Goal: Task Accomplishment & Management: Complete application form

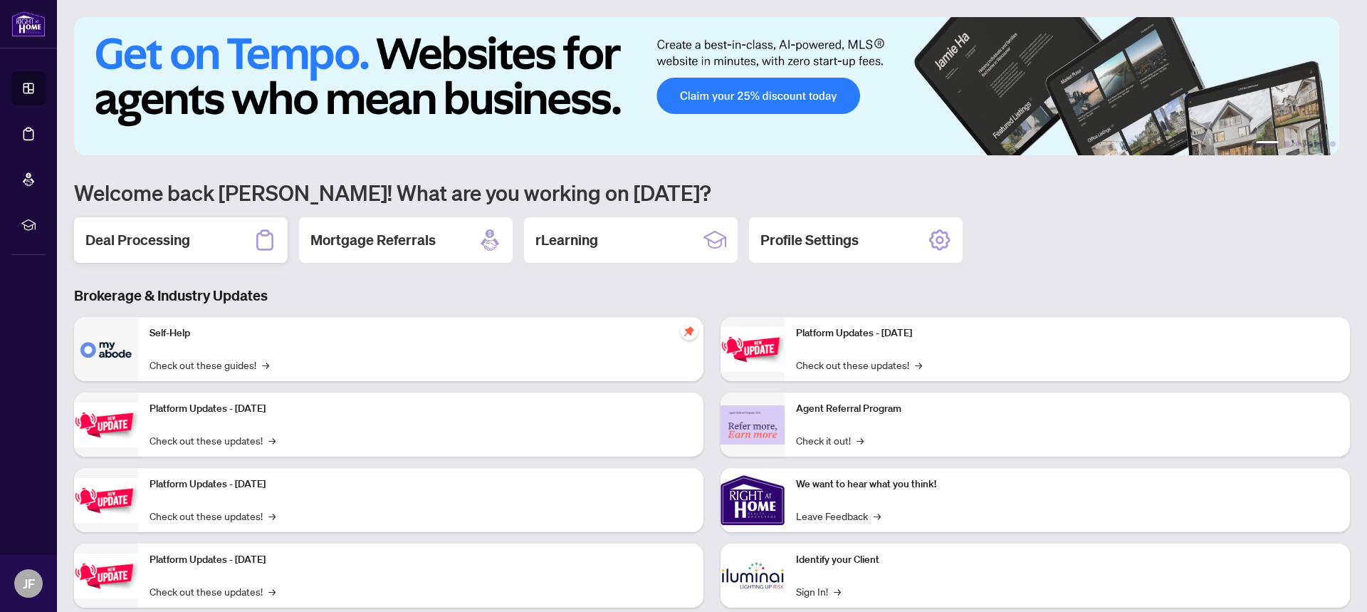
click at [168, 217] on div "Deal Processing" at bounding box center [181, 240] width 214 height 46
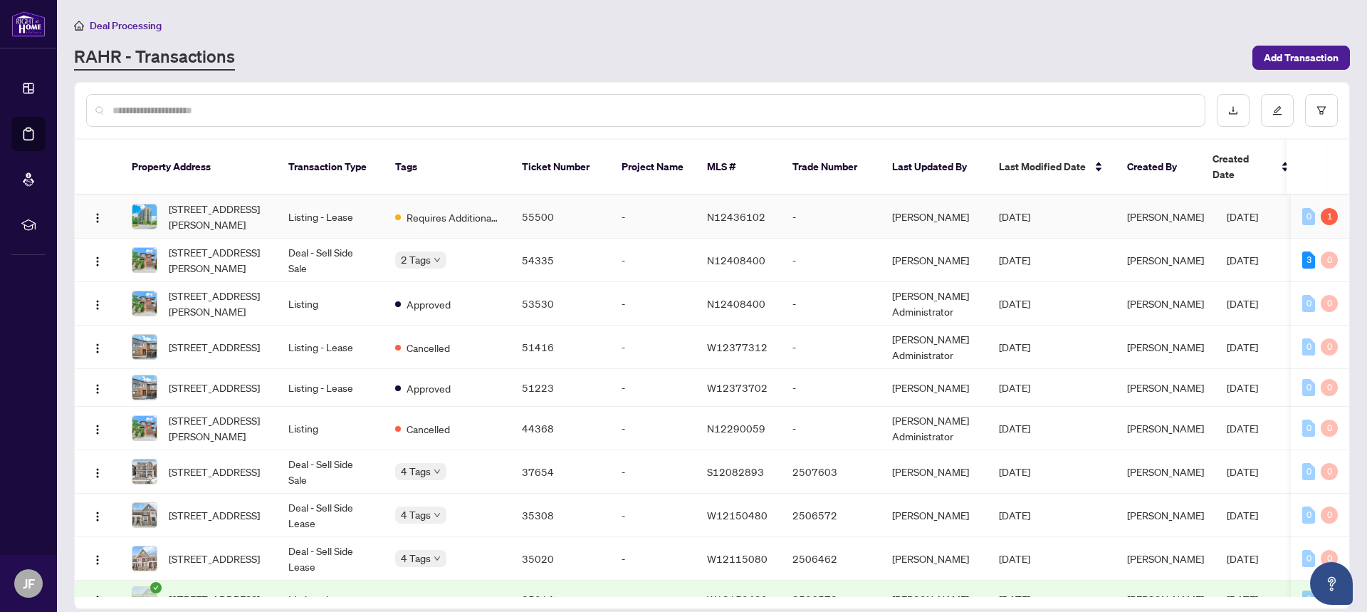
click at [323, 202] on td "Listing - Lease" at bounding box center [330, 216] width 107 height 43
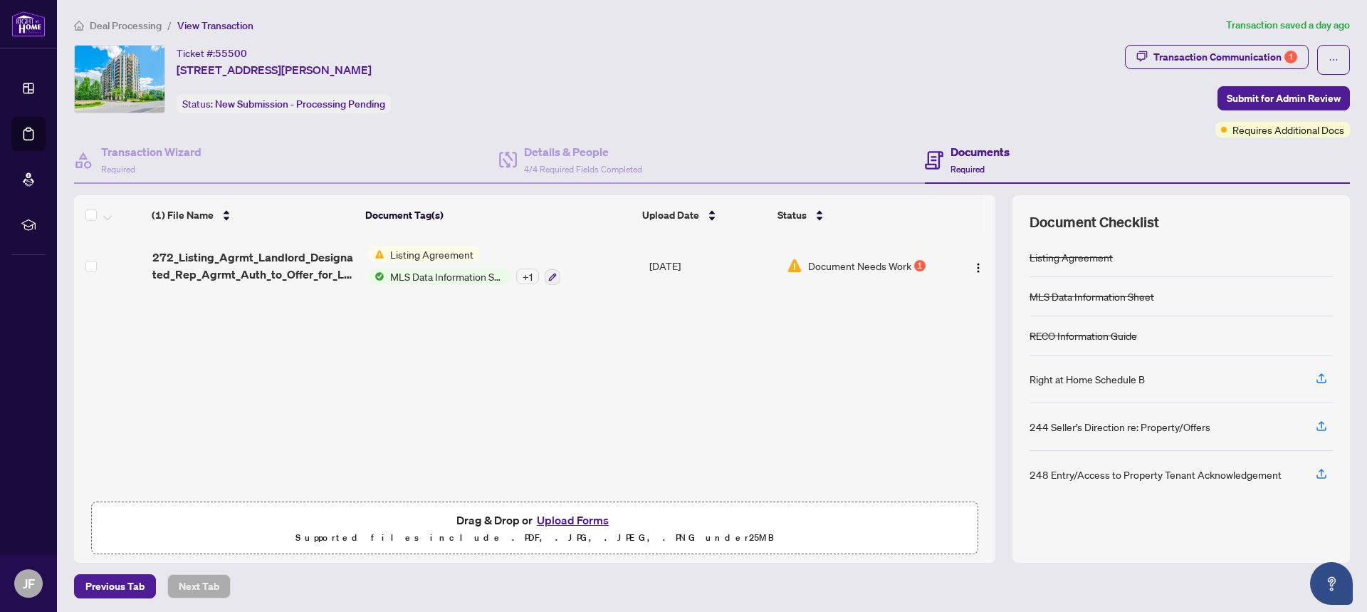
click at [405, 254] on span "Listing Agreement" at bounding box center [432, 254] width 95 height 16
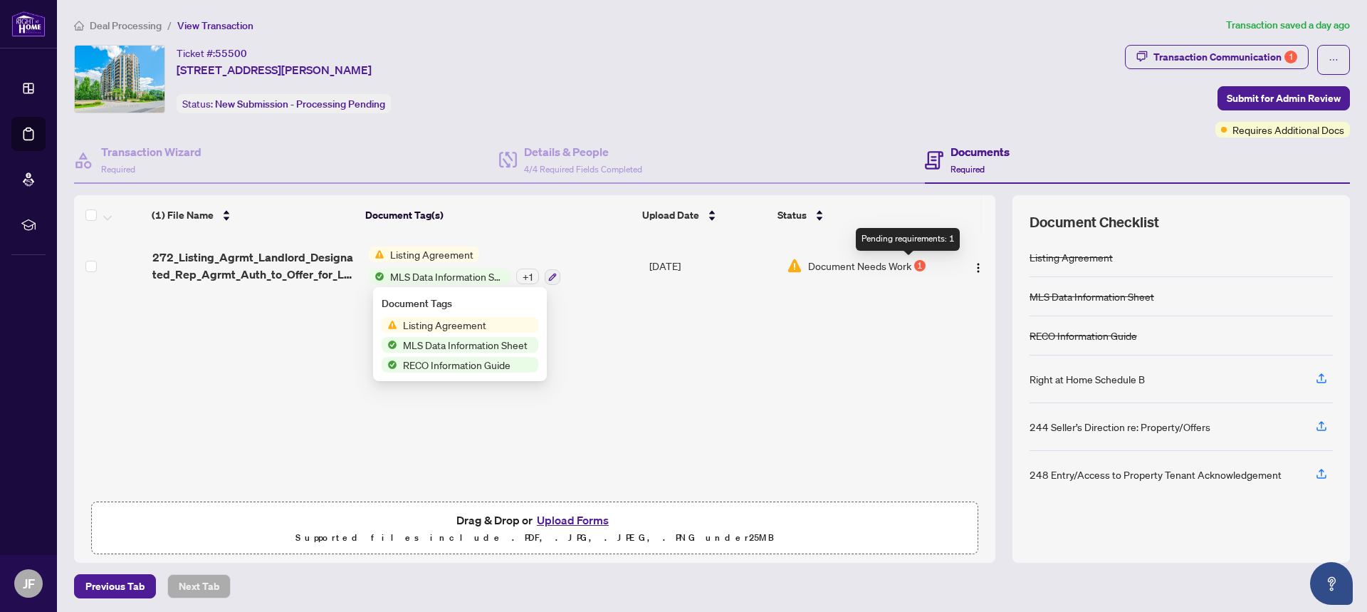
click at [914, 266] on div "1" at bounding box center [919, 265] width 11 height 11
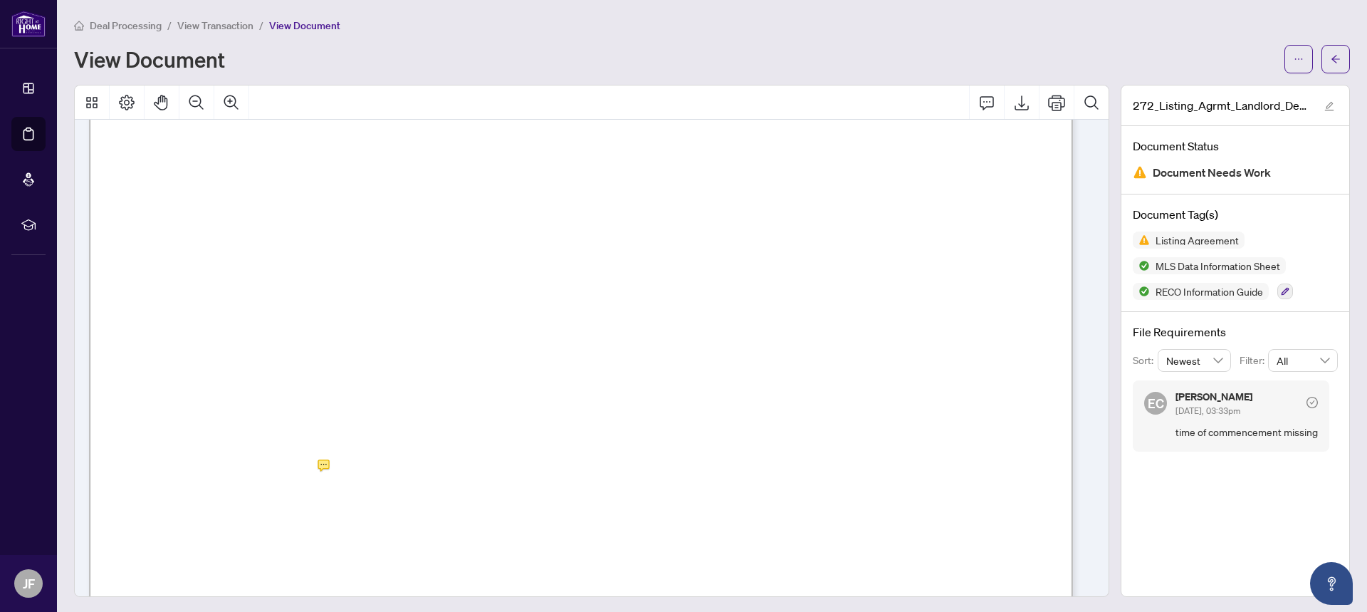
scroll to position [214, 0]
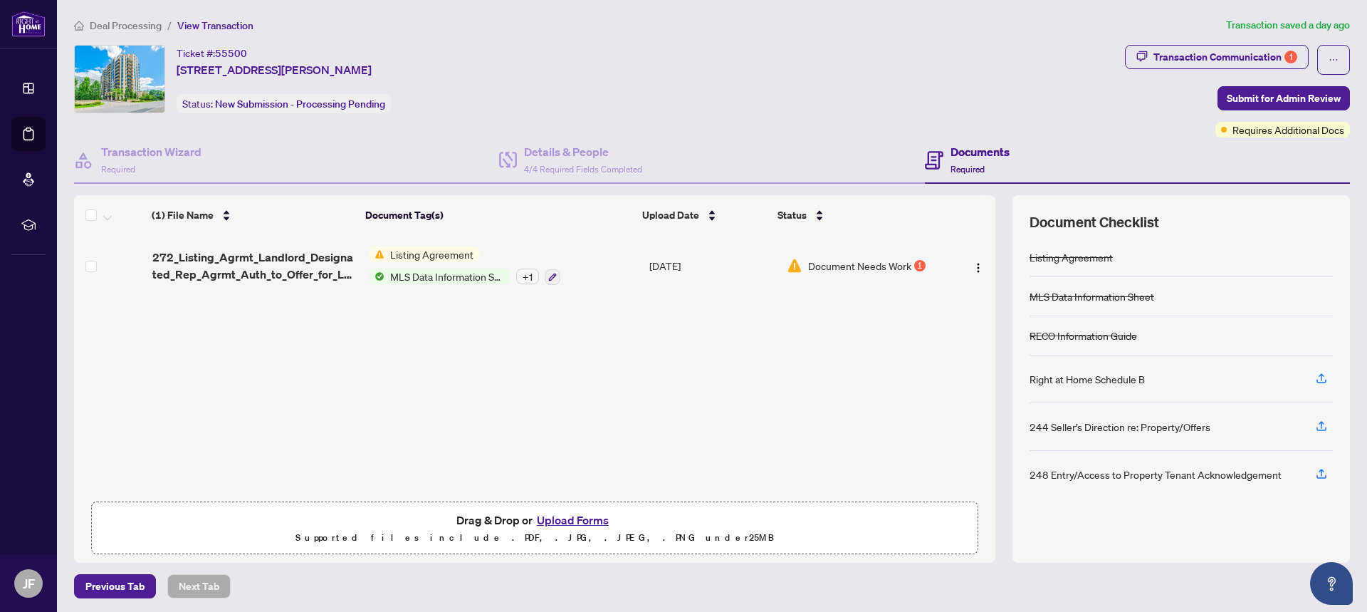
click at [570, 522] on button "Upload Forms" at bounding box center [573, 520] width 80 height 19
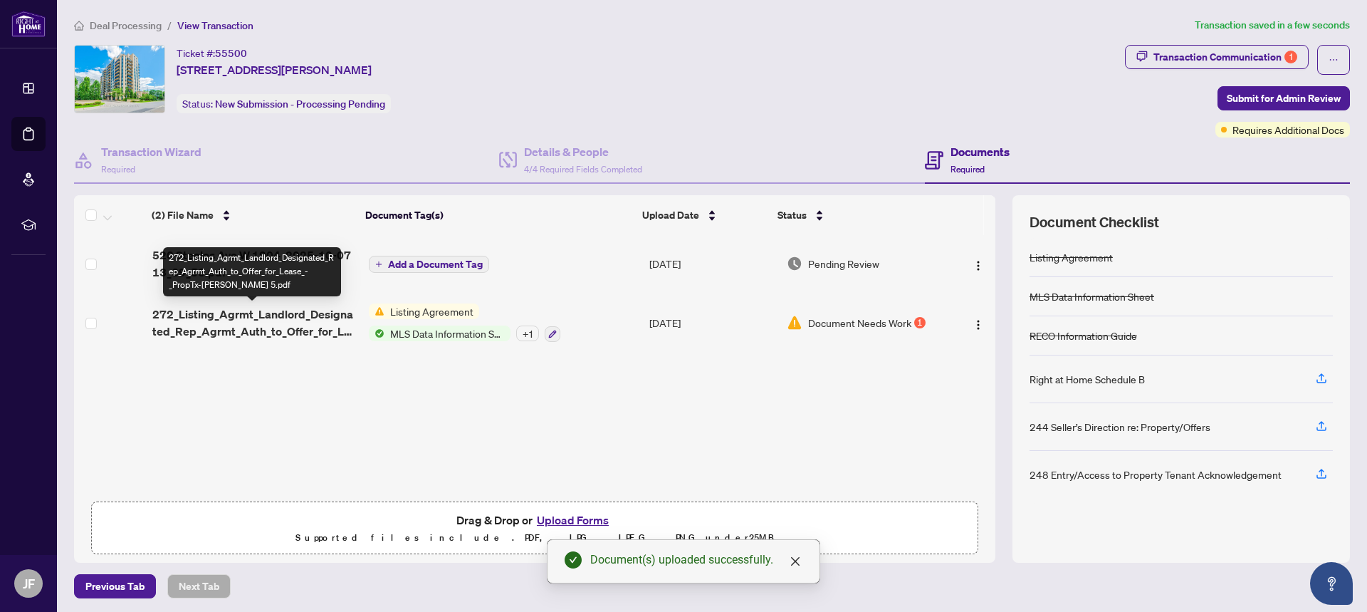
click at [271, 313] on span "272_Listing_Agrmt_Landlord_Designated_Rep_Agrmt_Auth_to_Offer_for_Lease_-_PropT…" at bounding box center [254, 323] width 205 height 34
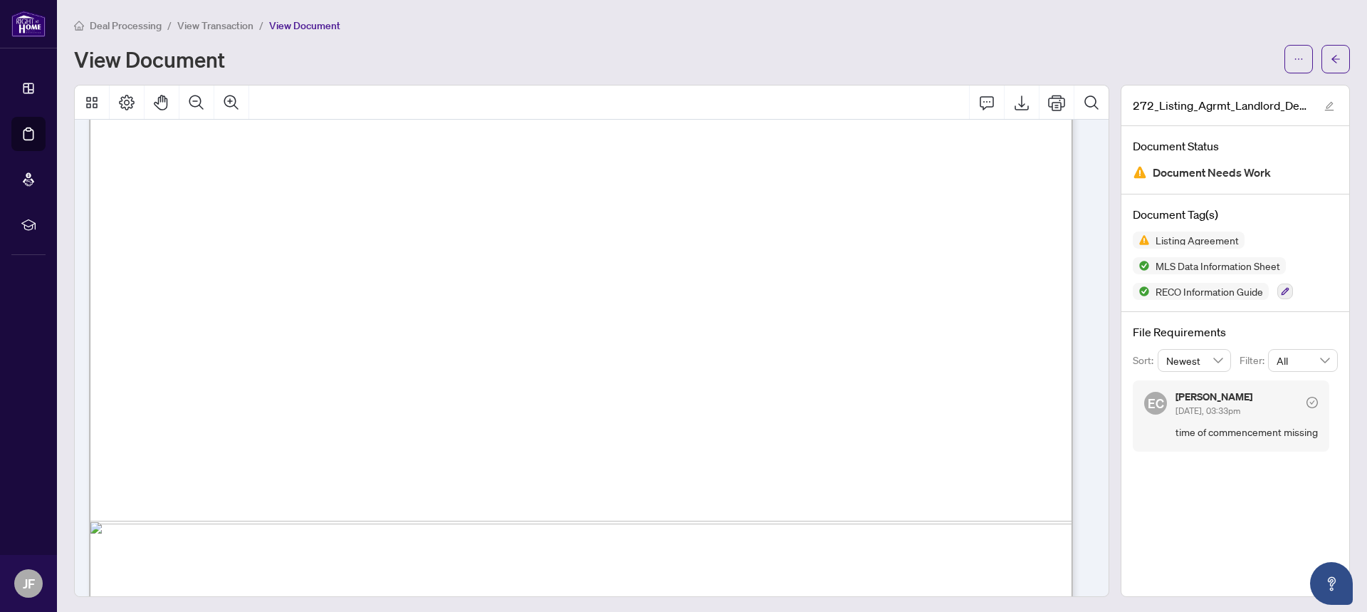
scroll to position [8332, 0]
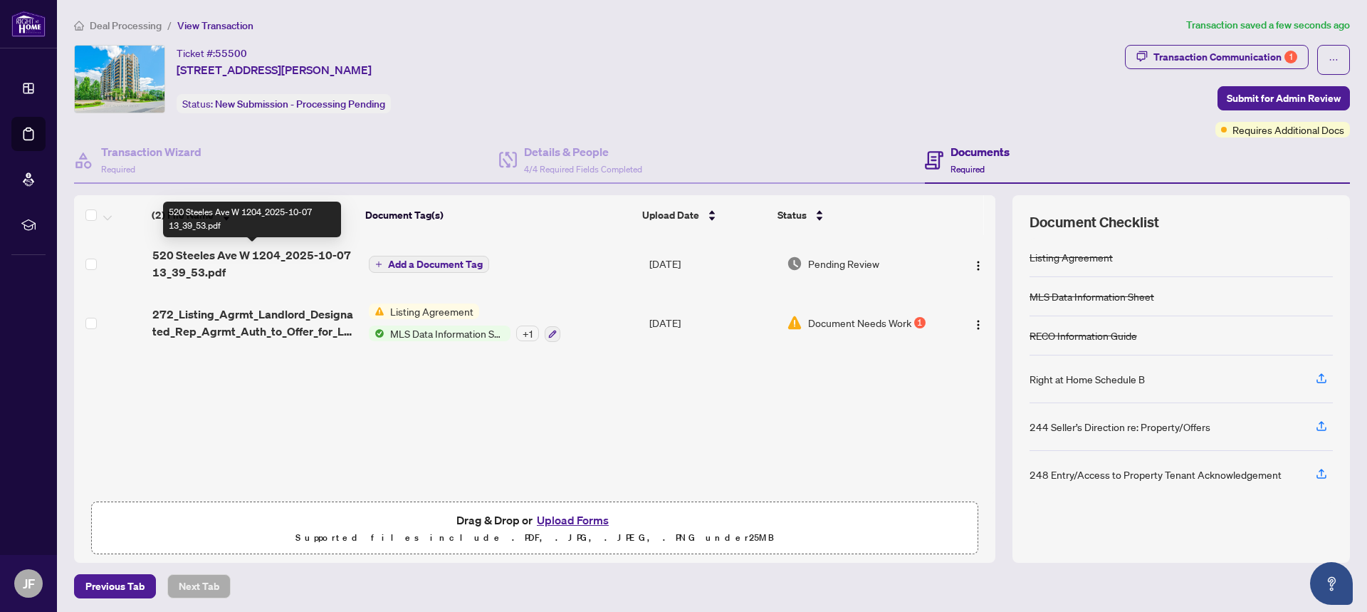
click at [285, 261] on span "520 Steeles Ave W 1204_2025-10-07 13_39_53.pdf" at bounding box center [254, 263] width 205 height 34
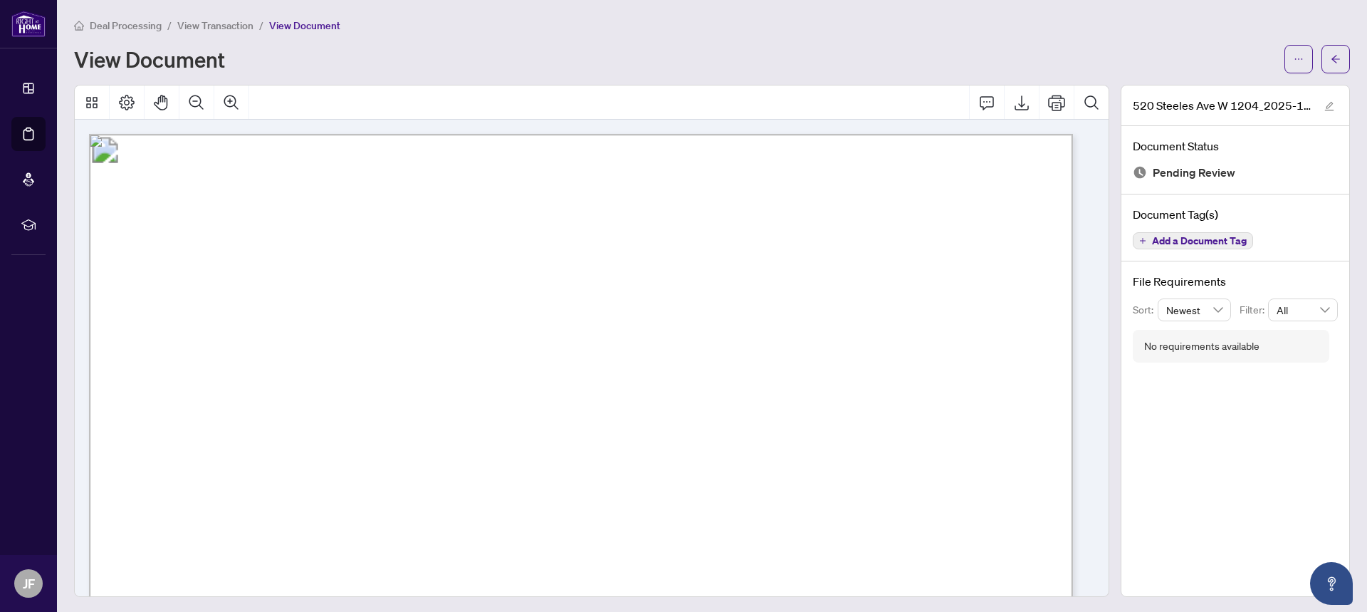
scroll to position [142, 0]
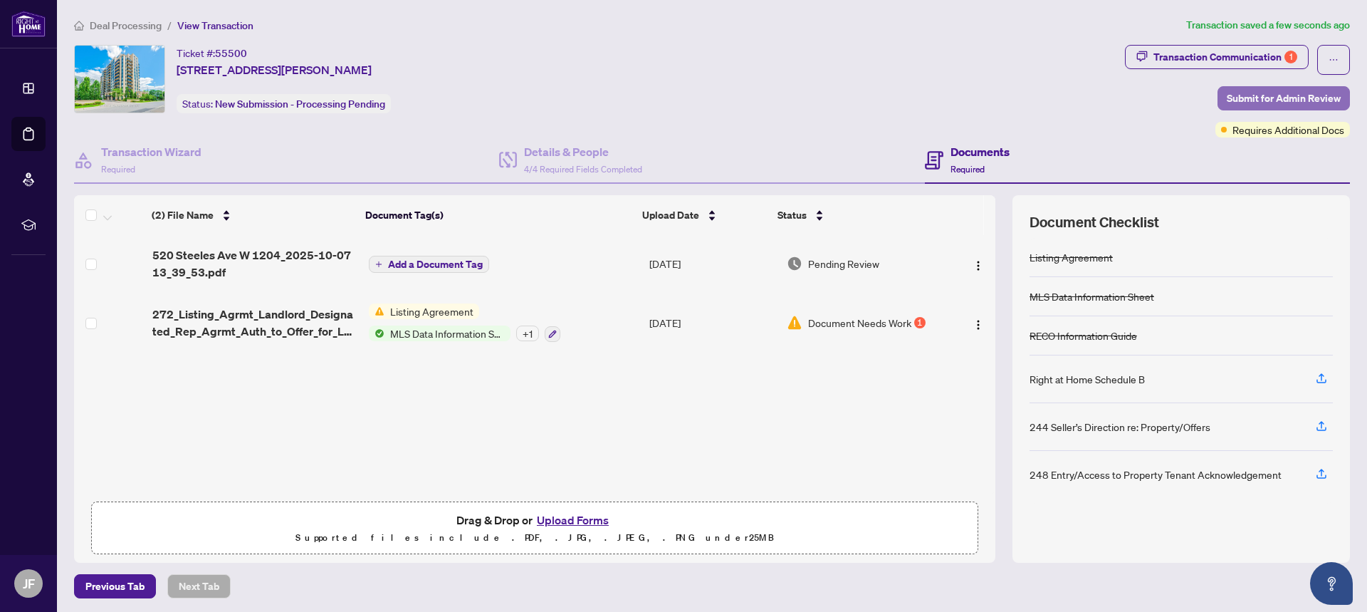
click at [1290, 99] on span "Submit for Admin Review" at bounding box center [1284, 98] width 114 height 23
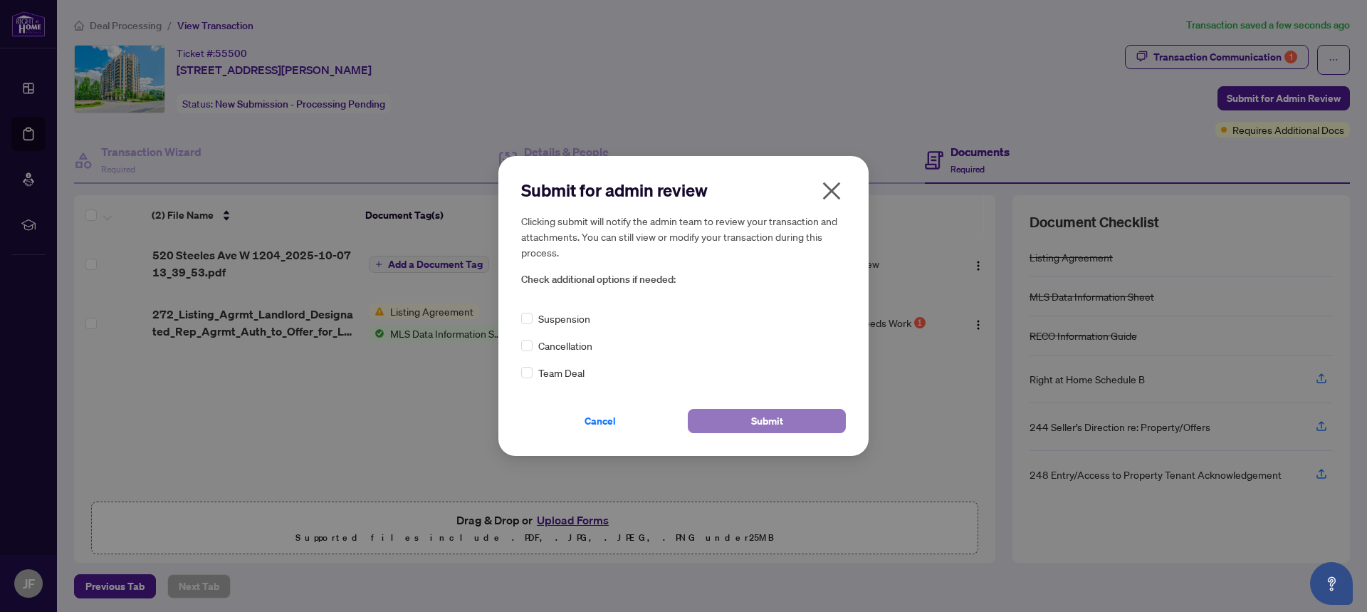
click at [730, 427] on button "Submit" at bounding box center [767, 421] width 158 height 24
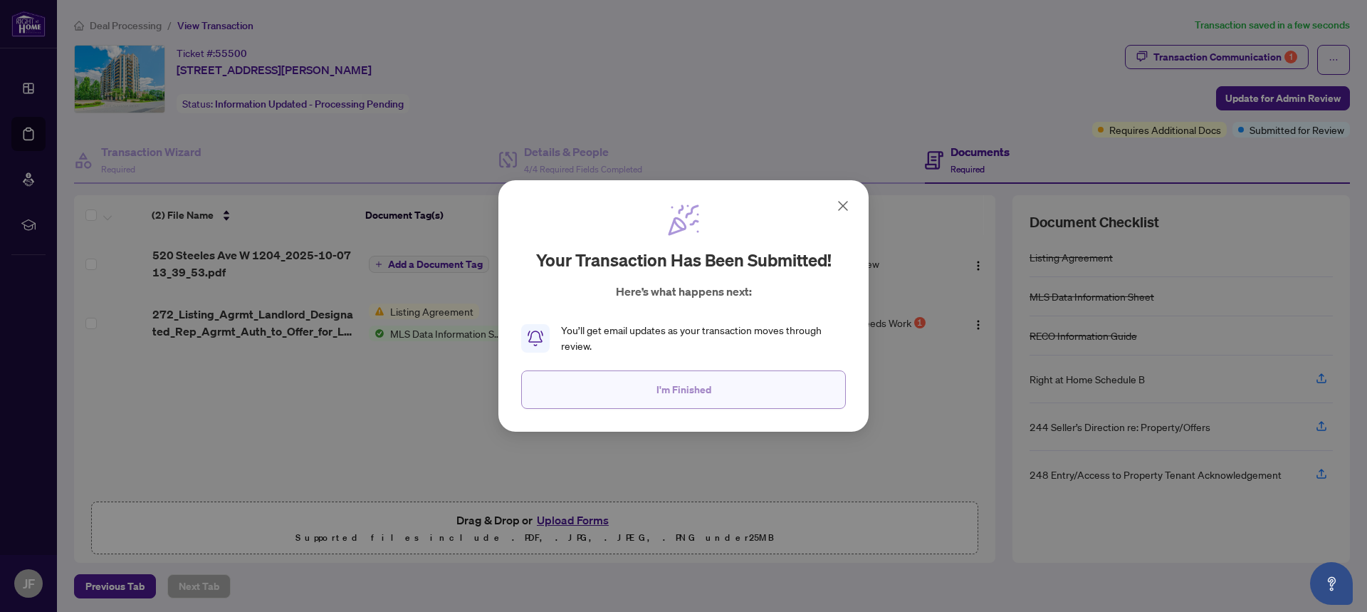
click at [669, 393] on span "I'm Finished" at bounding box center [684, 389] width 55 height 23
